Goal: Find contact information: Find contact information

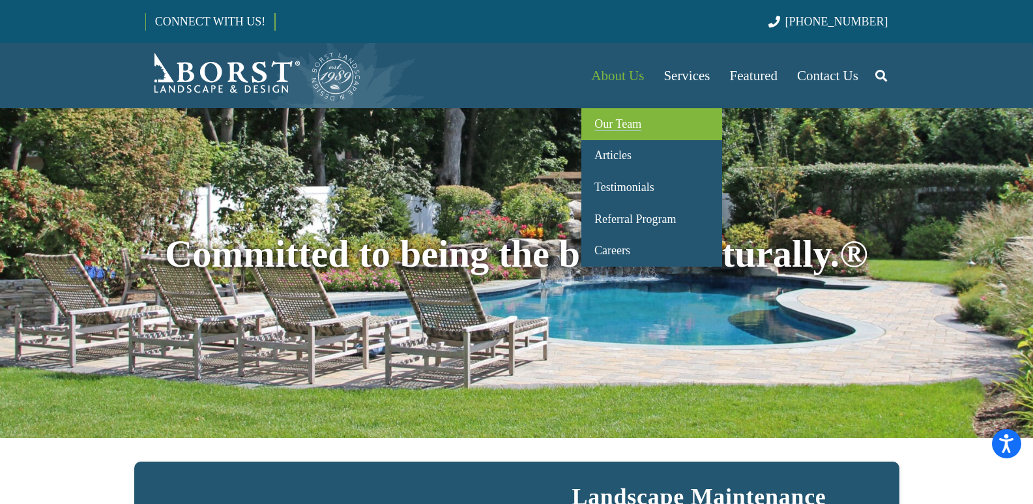
click at [621, 127] on span "Our Team" at bounding box center [617, 123] width 47 height 13
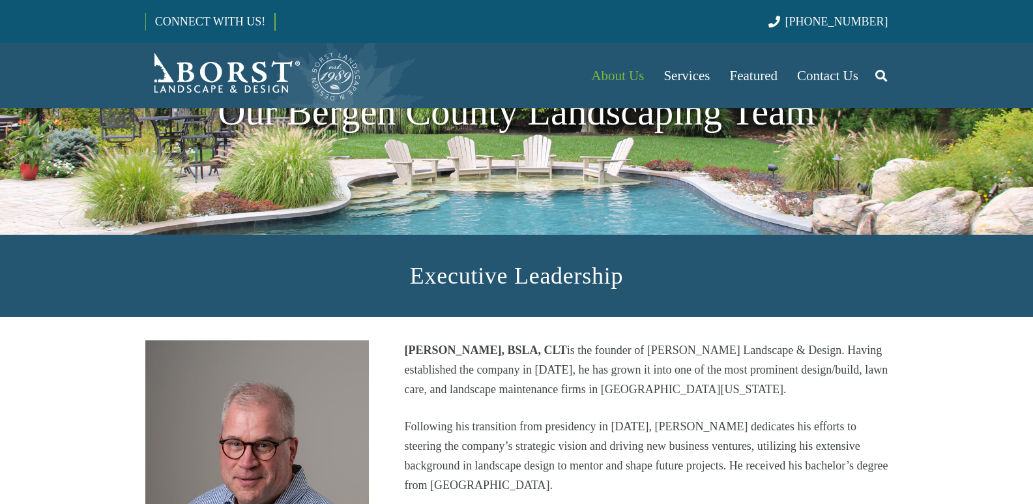
scroll to position [261, 0]
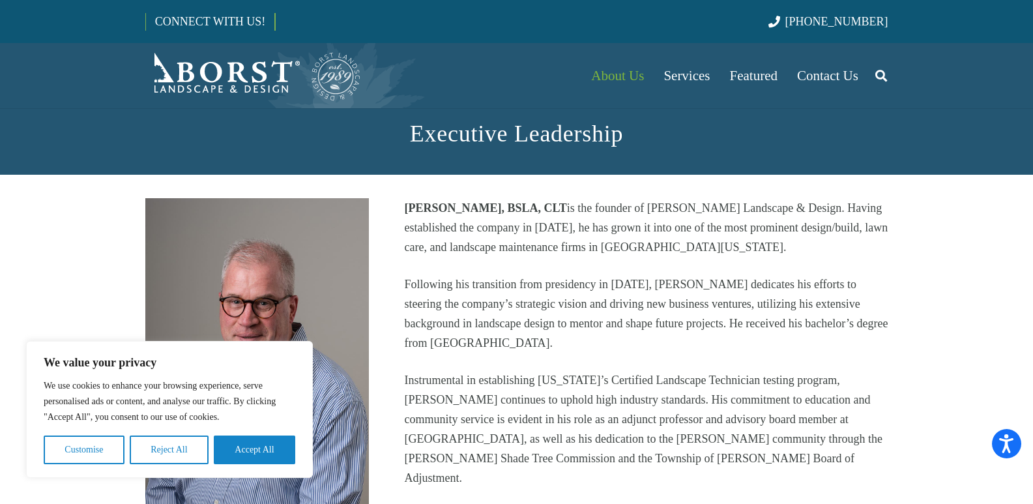
click at [423, 212] on strong "[PERSON_NAME], BSLA, CLT" at bounding box center [485, 207] width 162 height 13
click at [460, 208] on strong "[PERSON_NAME], BSLA, CLT" at bounding box center [485, 207] width 162 height 13
copy strong "[PERSON_NAME]"
click at [177, 455] on button "Reject All" at bounding box center [169, 449] width 79 height 29
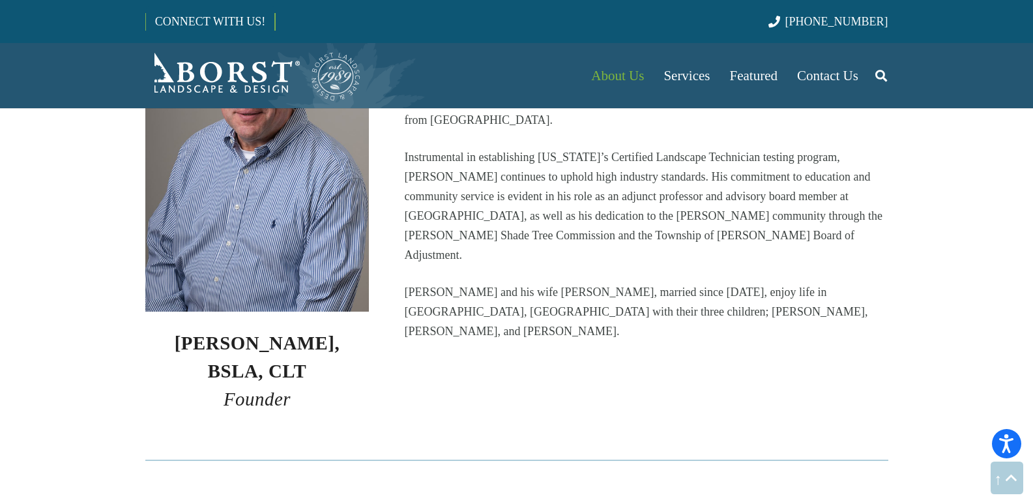
scroll to position [521, 0]
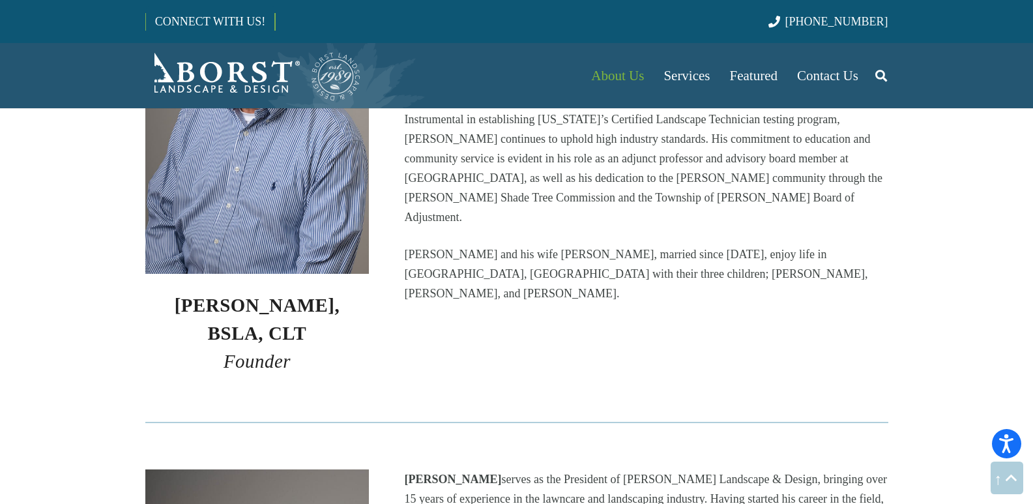
click at [186, 306] on strong "[PERSON_NAME], BSLA, CLT" at bounding box center [258, 319] width 166 height 49
click at [215, 305] on strong "[PERSON_NAME], BSLA, CLT" at bounding box center [258, 319] width 166 height 49
copy strong "[PERSON_NAME]"
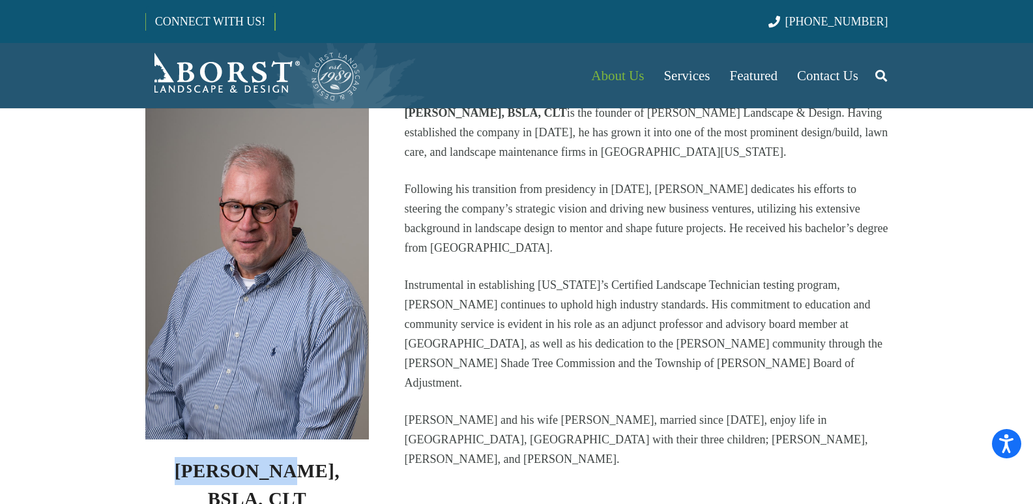
scroll to position [326, 0]
